Goal: Task Accomplishment & Management: Manage account settings

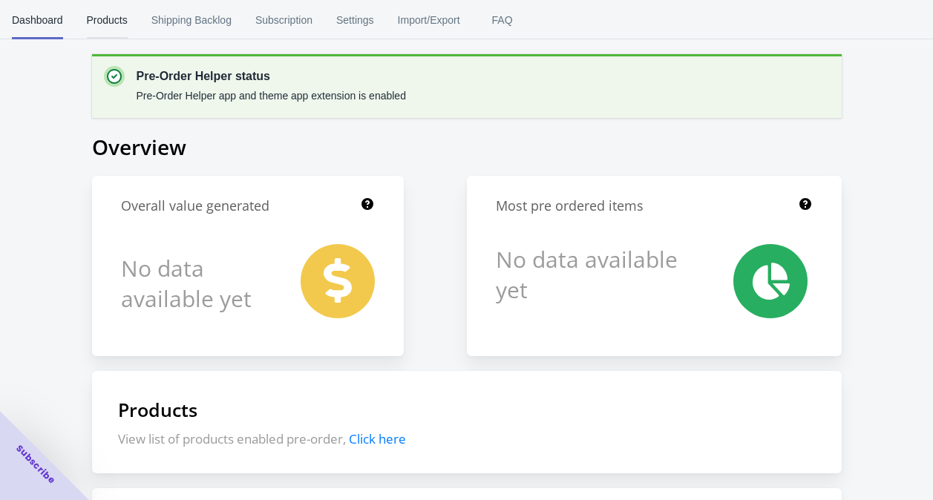
click at [111, 21] on span "Products" at bounding box center [107, 20] width 41 height 39
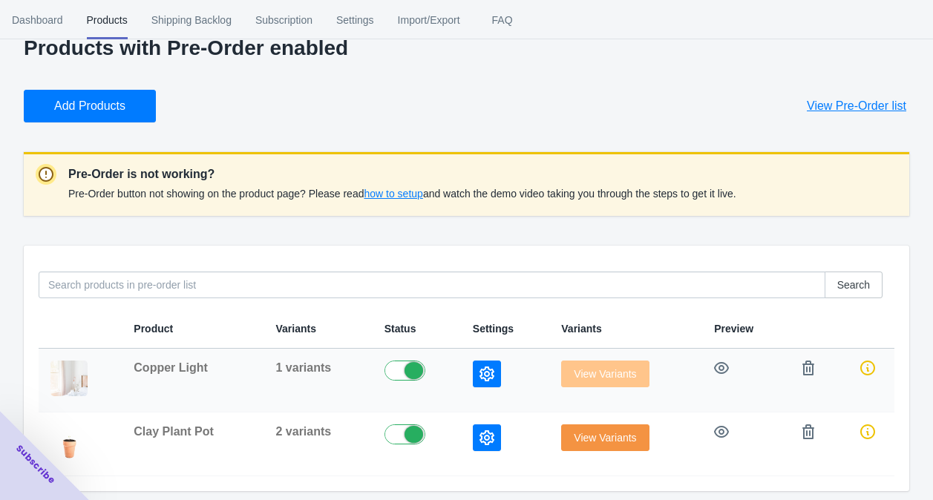
scroll to position [39, 0]
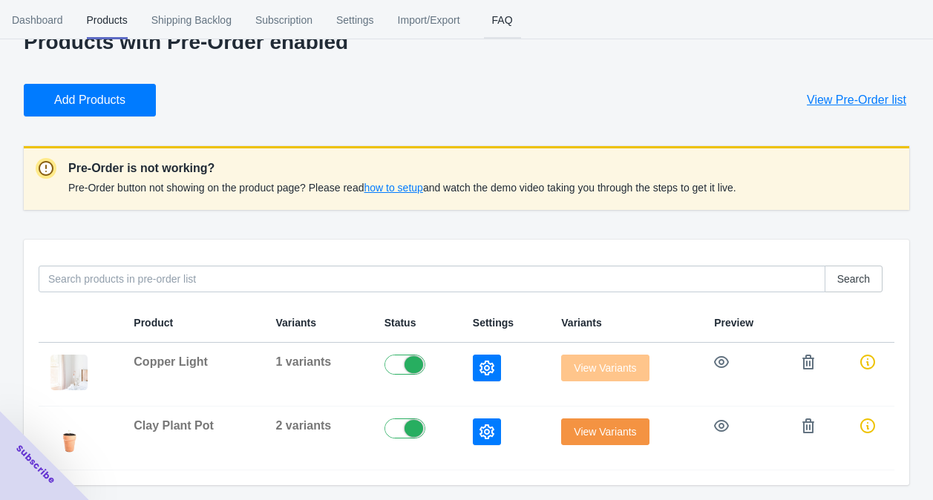
click at [507, 24] on span "FAQ" at bounding box center [502, 20] width 37 height 39
click at [359, 19] on span "Settings" at bounding box center [355, 20] width 38 height 39
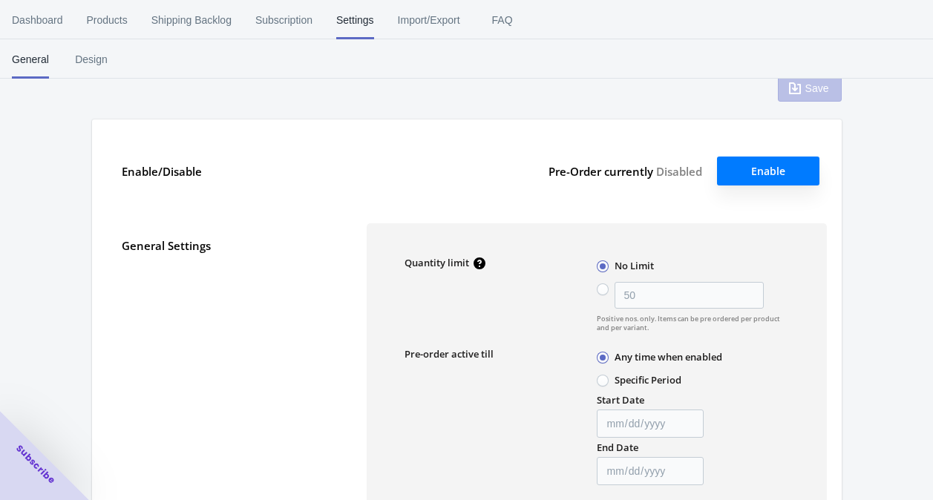
scroll to position [0, 0]
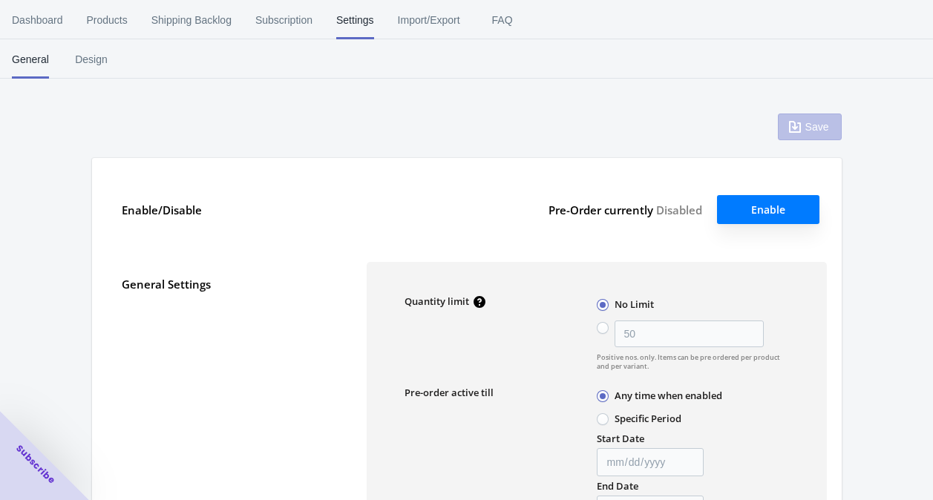
type input "50"
type textarea "Inventory level is <qty>. Some of the items will be pre-ordered."
type textarea "Only <qty> items left in stock."
type textarea "A maximum of <qty> products can be pre ordered."
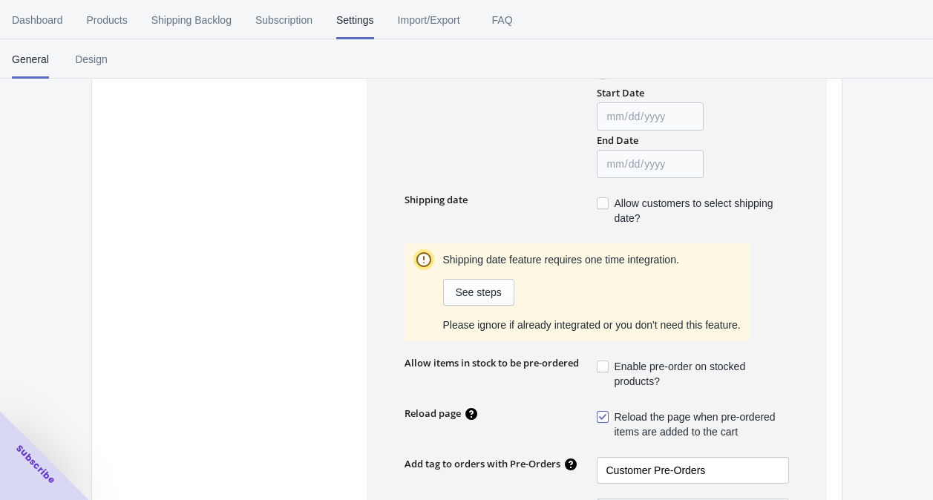
scroll to position [396, 0]
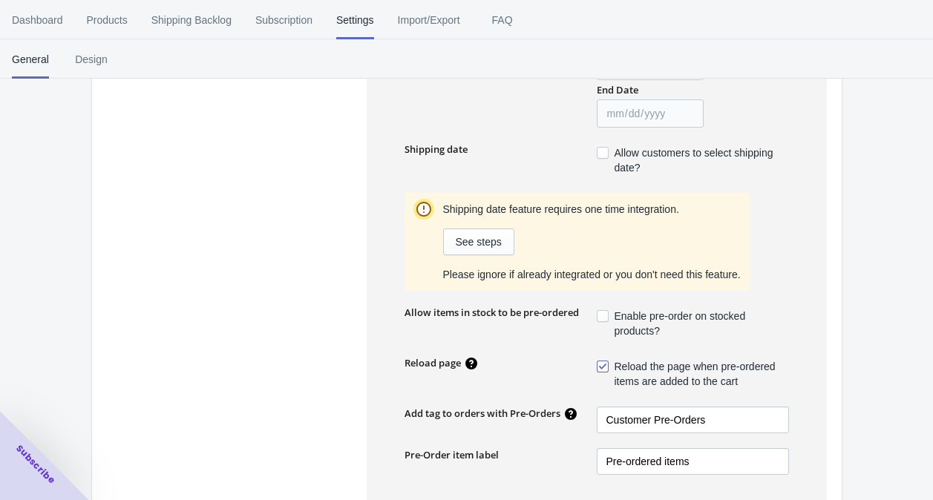
click at [604, 318] on span at bounding box center [603, 316] width 12 height 12
click at [601, 313] on input "Enable pre-order on stocked products?" at bounding box center [600, 313] width 1 height 1
checkbox input "true"
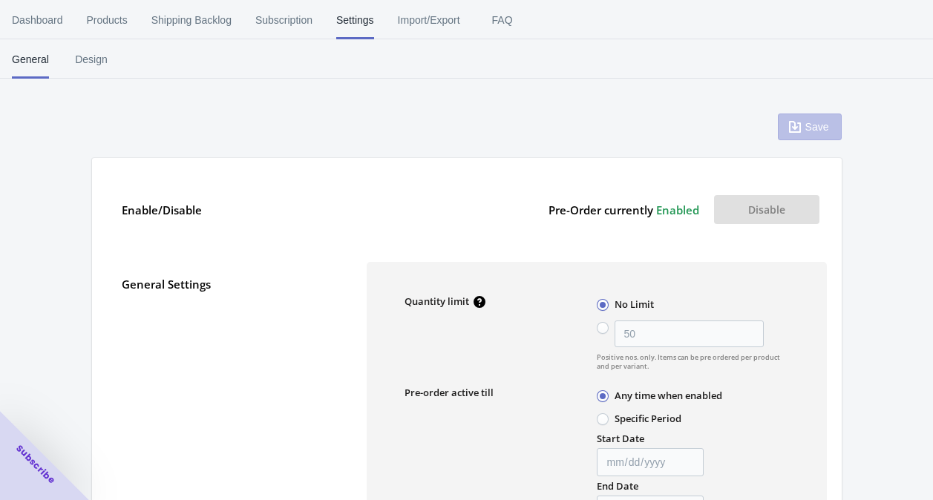
click at [804, 130] on div "Save" at bounding box center [810, 127] width 64 height 27
